Goal: Task Accomplishment & Management: Manage account settings

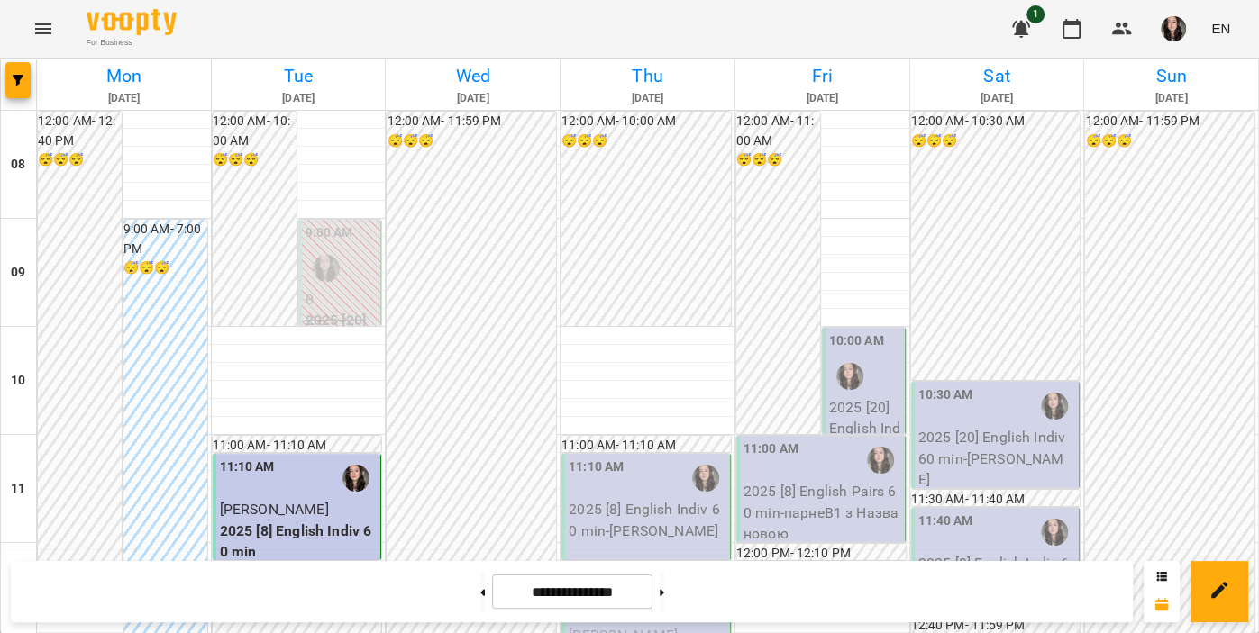
scroll to position [101, 0]
click at [862, 397] on p "2025 [20] English Indiv 60 min - [PERSON_NAME]" at bounding box center [865, 450] width 72 height 106
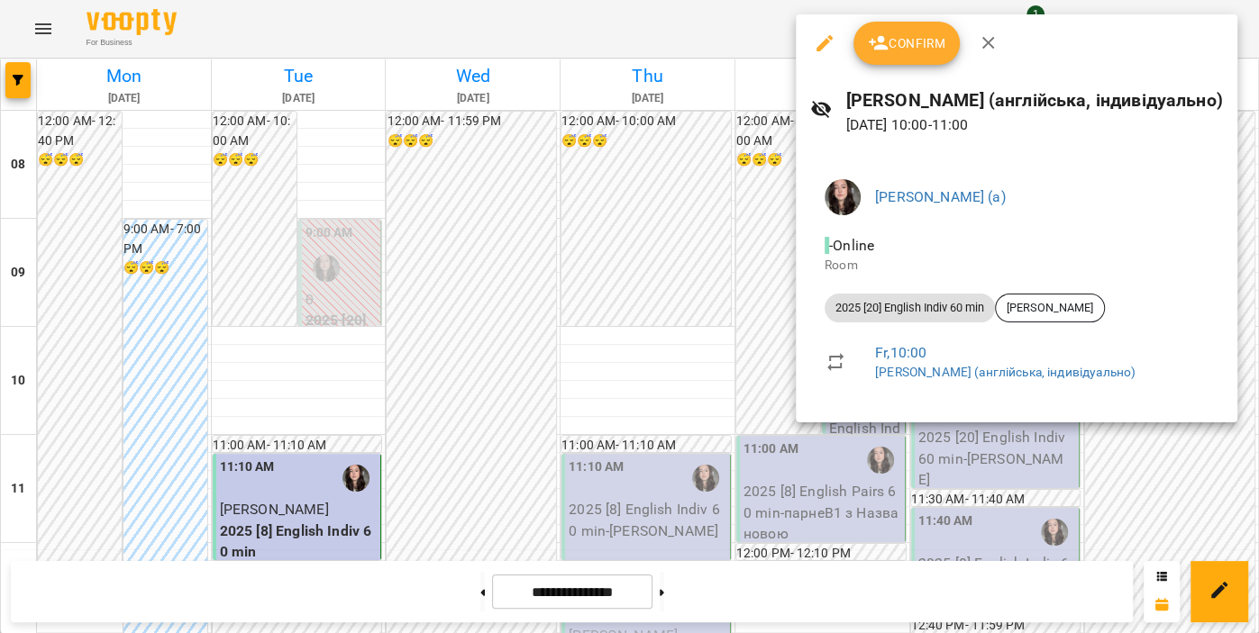
click at [730, 30] on div at bounding box center [629, 316] width 1259 height 633
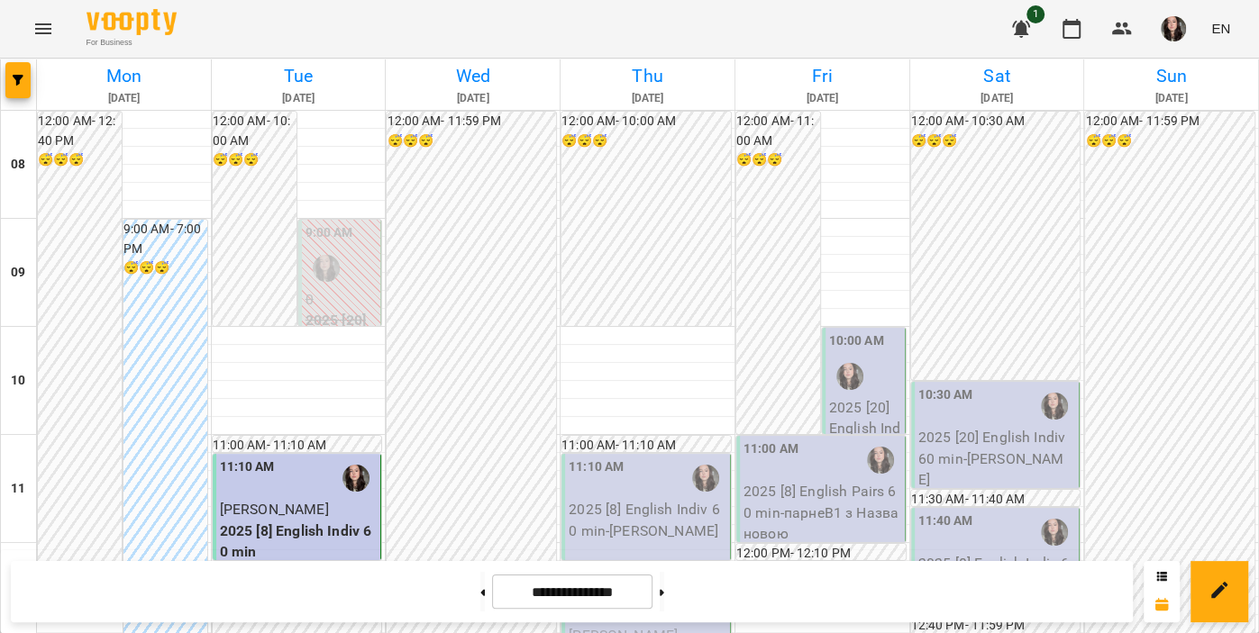
scroll to position [380, 0]
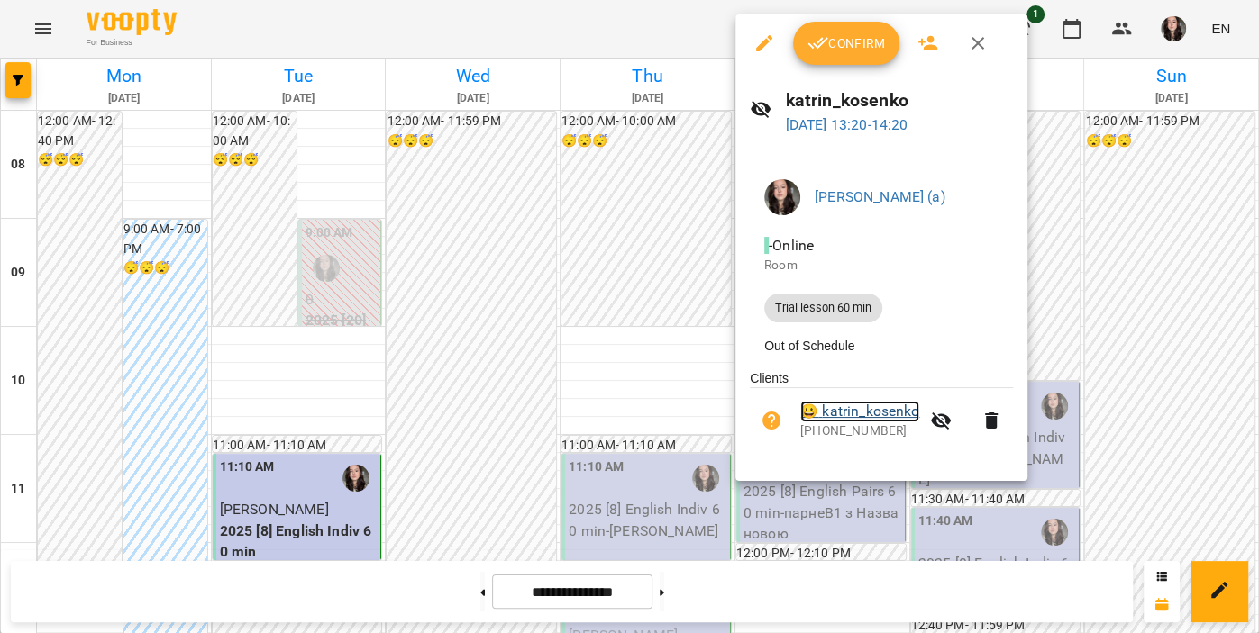
click at [890, 419] on link "😀 katrin_kosenko" at bounding box center [859, 412] width 119 height 22
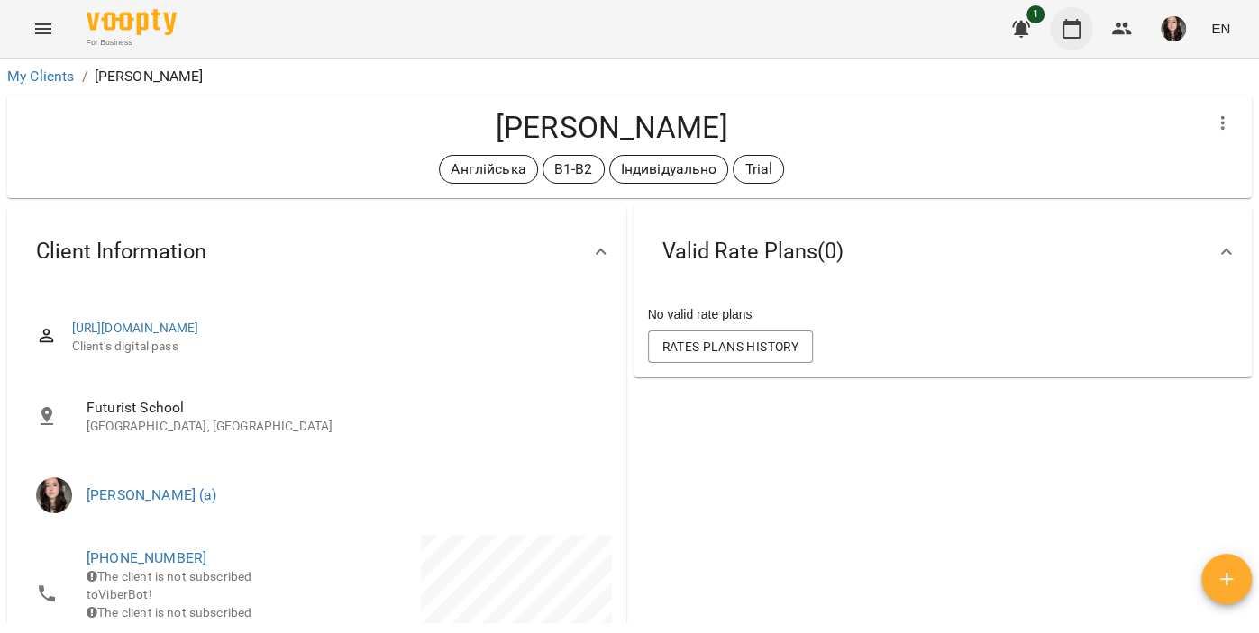
click at [1071, 36] on icon "button" at bounding box center [1071, 29] width 22 height 22
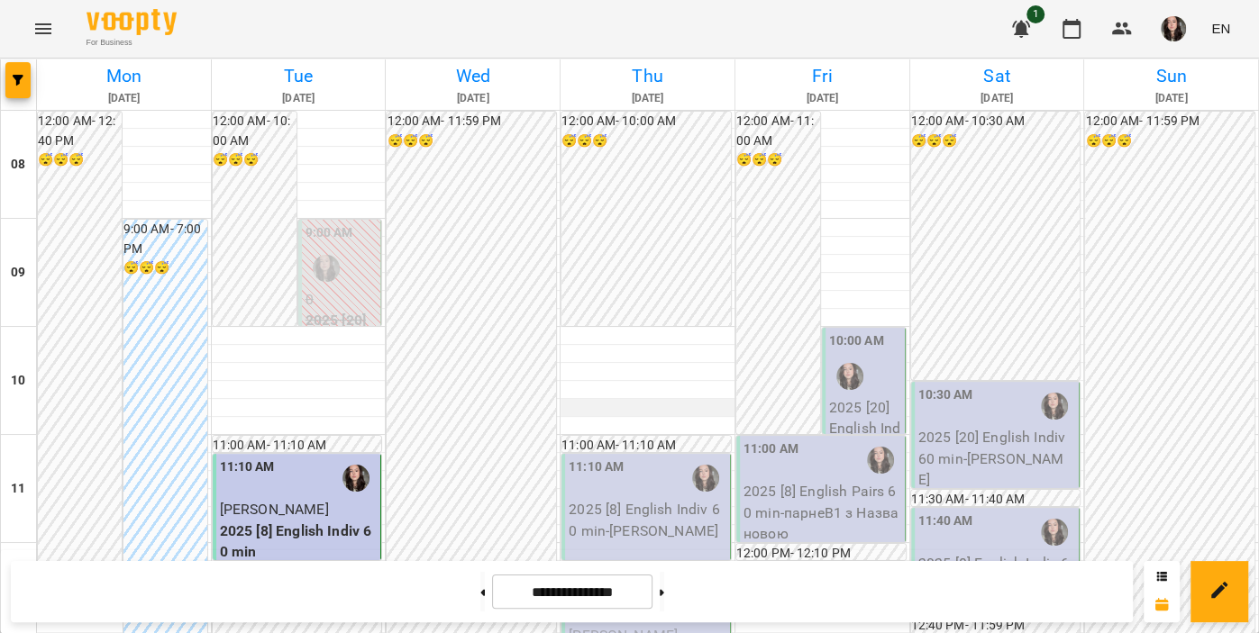
scroll to position [108, 0]
click at [887, 397] on p "2025 [20] English Indiv 60 min - [PERSON_NAME]" at bounding box center [865, 450] width 72 height 106
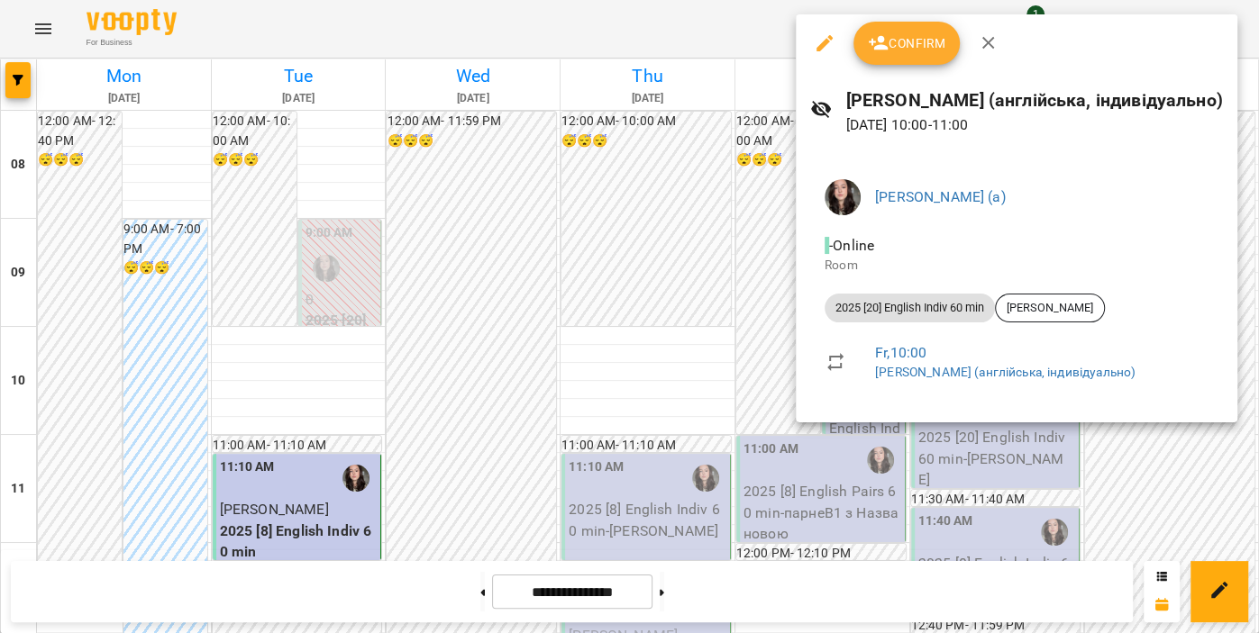
click at [701, 34] on div at bounding box center [629, 316] width 1259 height 633
